Goal: Task Accomplishment & Management: Use online tool/utility

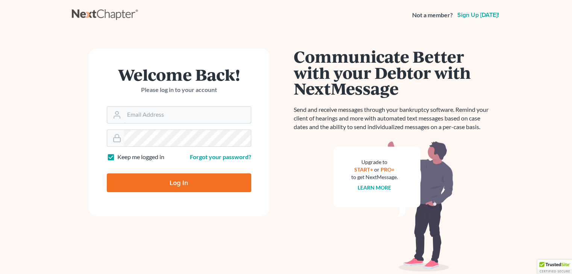
type input "[PERSON_NAME][EMAIL_ADDRESS][DOMAIN_NAME]"
click at [246, 188] on input "Log In" at bounding box center [179, 183] width 144 height 19
type input "Thinking..."
